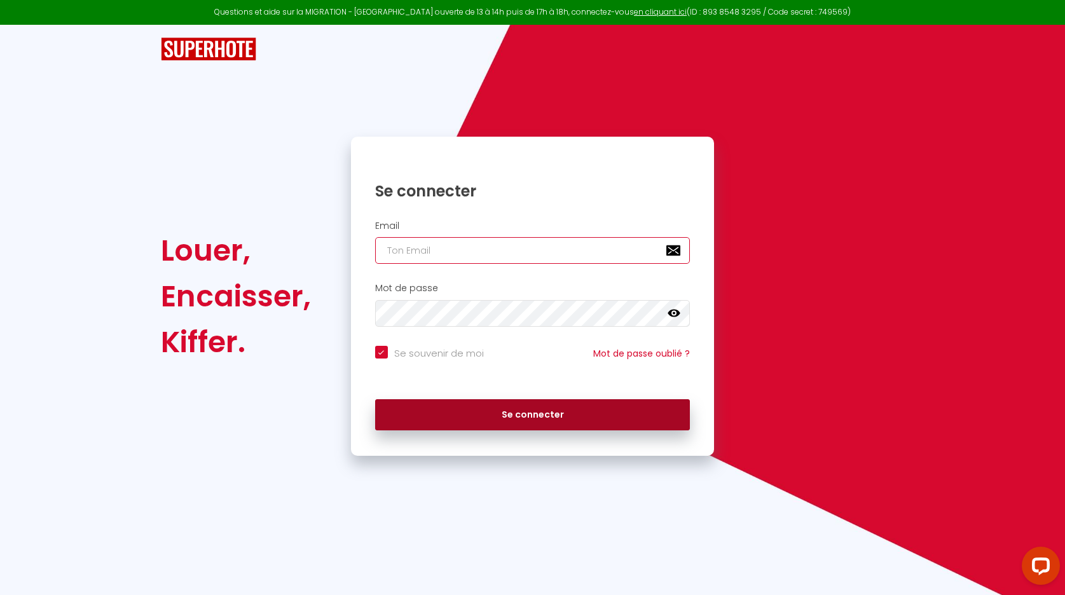
type input "[EMAIL_ADDRESS][DOMAIN_NAME]"
click at [522, 409] on button "Se connecter" at bounding box center [533, 415] width 316 height 32
checkbox input "true"
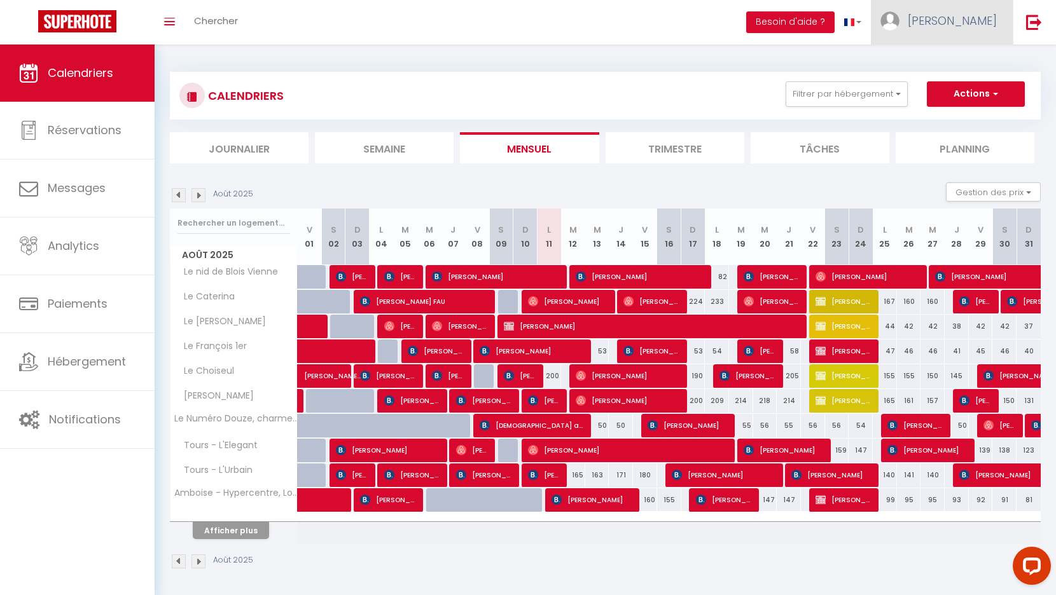
click at [993, 20] on span "[PERSON_NAME]" at bounding box center [952, 21] width 89 height 16
click at [942, 65] on link "Paramètres" at bounding box center [962, 64] width 94 height 22
select select "fr"
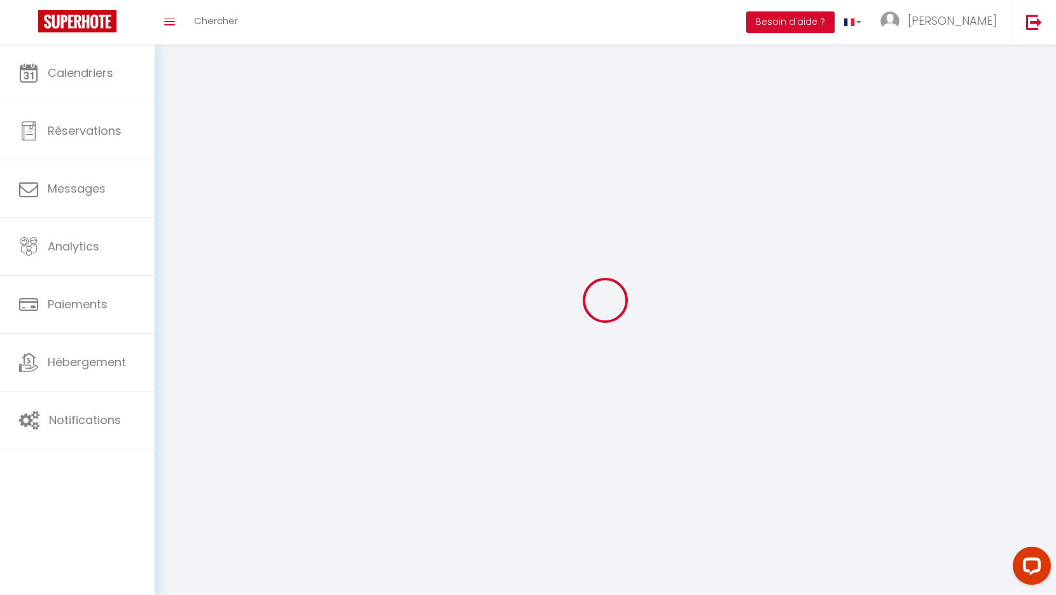
type input "[PERSON_NAME]"
type input "EON"
type input "0767742717"
type input "[STREET_ADDRESS]"
type input "41150"
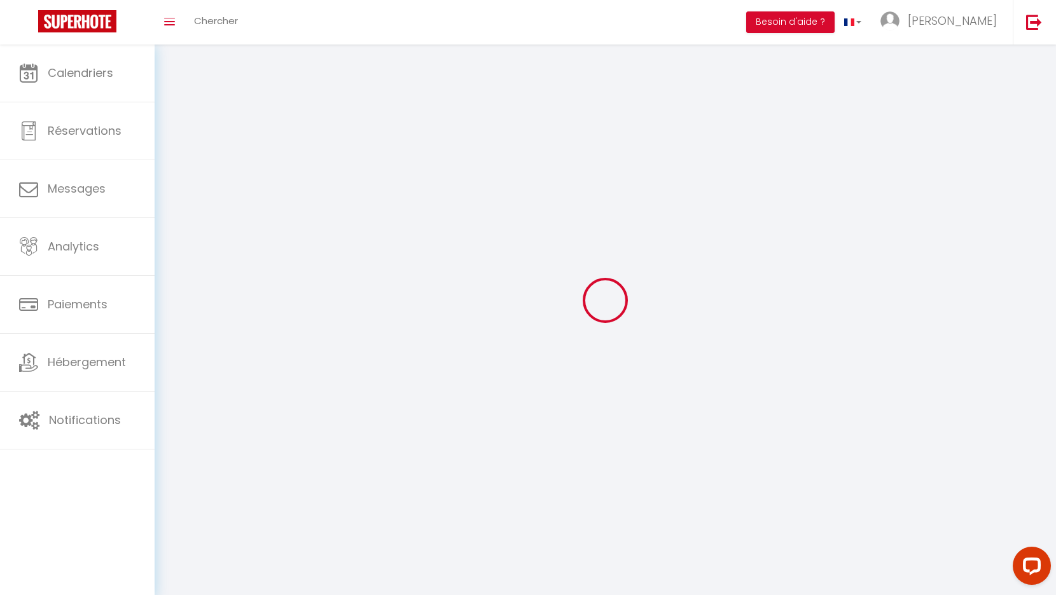
type input "ONZAIN"
type input "9YNmsqSoMlYo2iQF7r39RyFrr"
type input "IUzjPnRAmYhocqJYNV7qK4xHo"
type input "[URL][DOMAIN_NAME]"
select select "28"
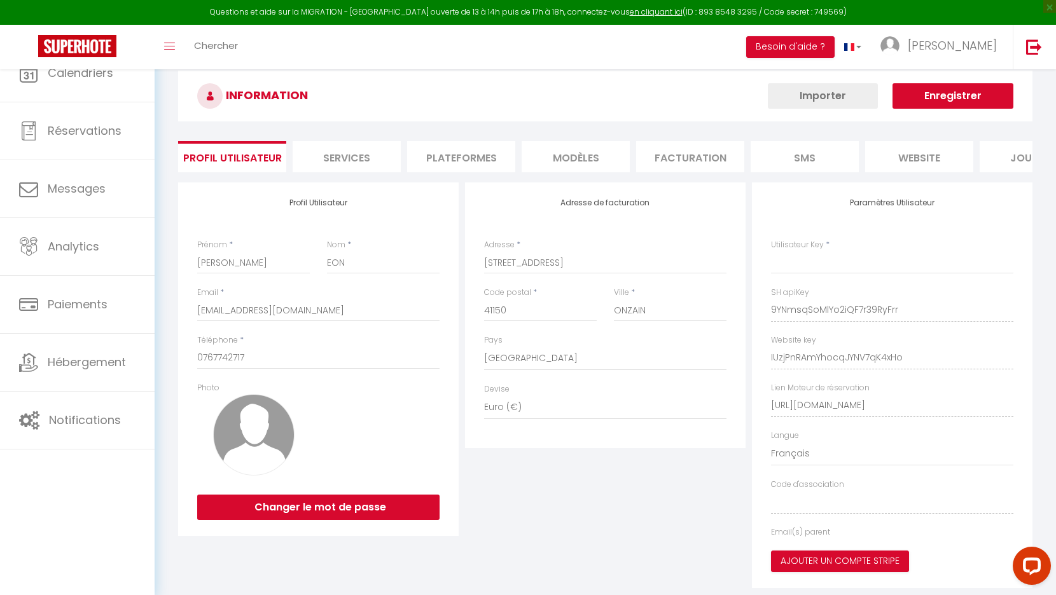
type input "9YNmsqSoMlYo2iQF7r39RyFrr"
type input "IUzjPnRAmYhocqJYNV7qK4xHo"
type input "[URL][DOMAIN_NAME]"
select select "fr"
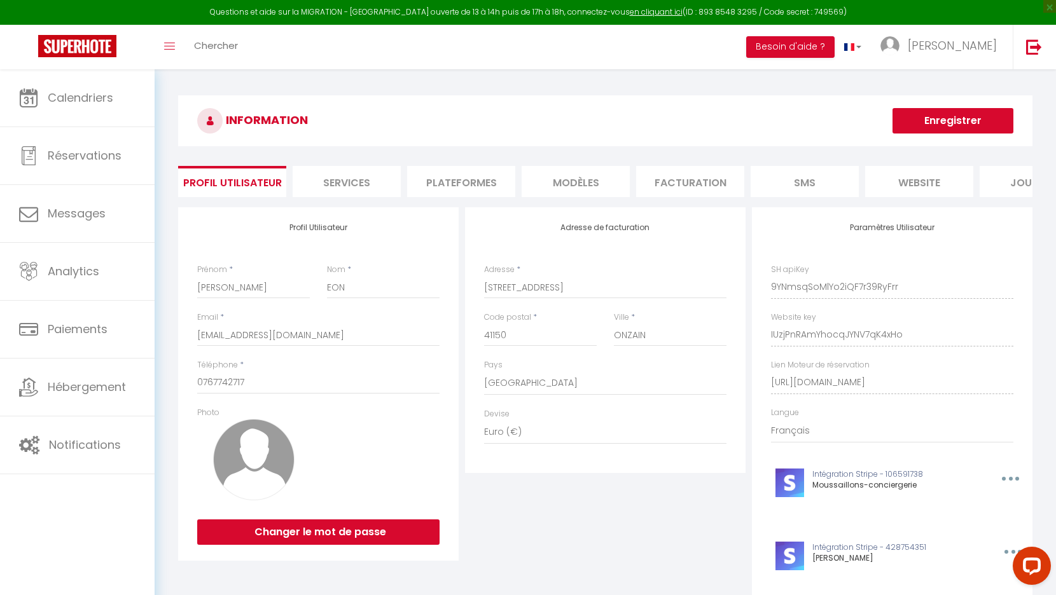
click at [455, 181] on li "Plateformes" at bounding box center [461, 181] width 108 height 31
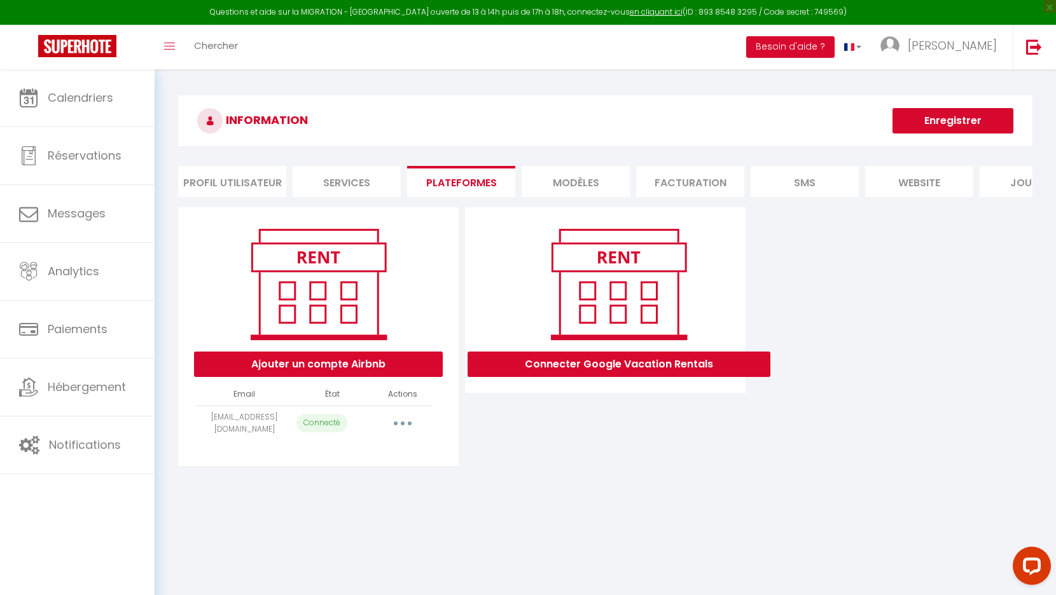
click at [399, 433] on button "button" at bounding box center [403, 423] width 36 height 20
click at [377, 483] on link "Importer les appartements" at bounding box center [346, 475] width 141 height 22
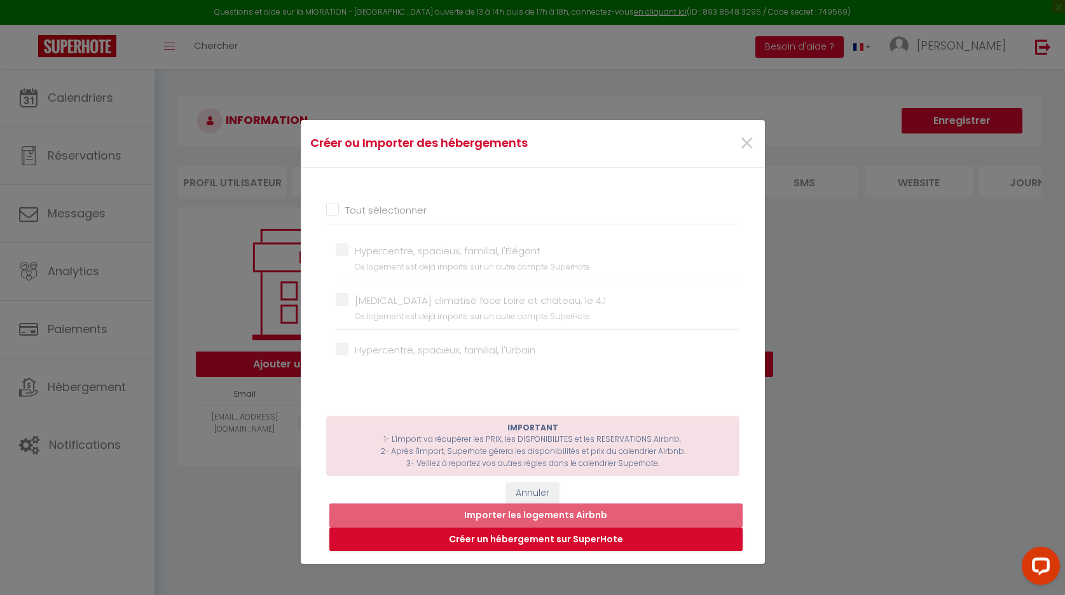
click at [727, 144] on div "×" at bounding box center [687, 144] width 154 height 28
click at [739, 139] on span "×" at bounding box center [747, 144] width 16 height 38
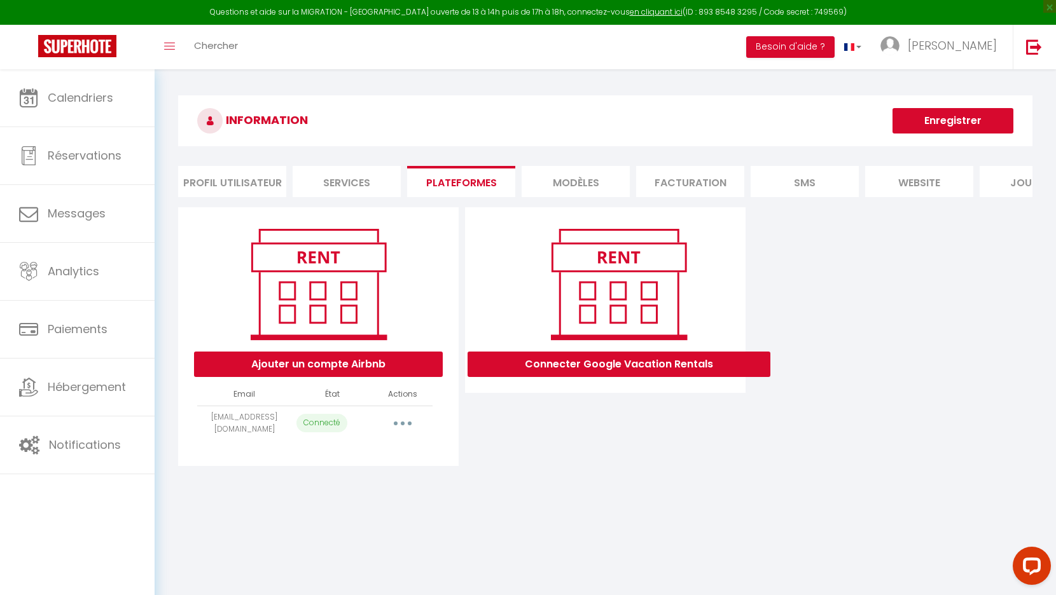
click at [899, 323] on div "Ajouter un compte Airbnb Email État Actions [EMAIL_ADDRESS][DOMAIN_NAME] Connec…" at bounding box center [605, 336] width 861 height 259
click at [426, 500] on div "INFORMATION Enregistrer Profil Utilisateur Services Plateformes MODÈLES Factura…" at bounding box center [605, 285] width 901 height 433
